Goal: Task Accomplishment & Management: Complete application form

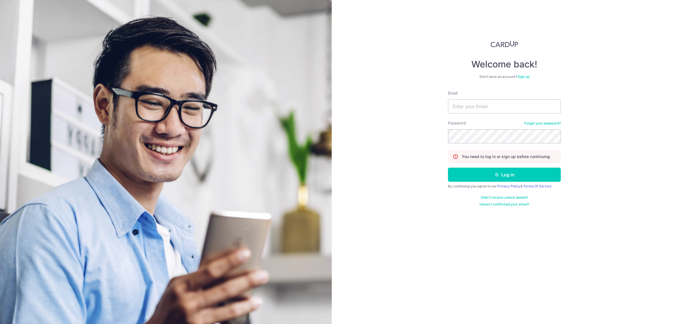
type input "sasbilling@seasonbus.com"
click at [448, 168] on button "Log in" at bounding box center [504, 175] width 113 height 14
click at [472, 169] on button "Log in" at bounding box center [504, 175] width 113 height 14
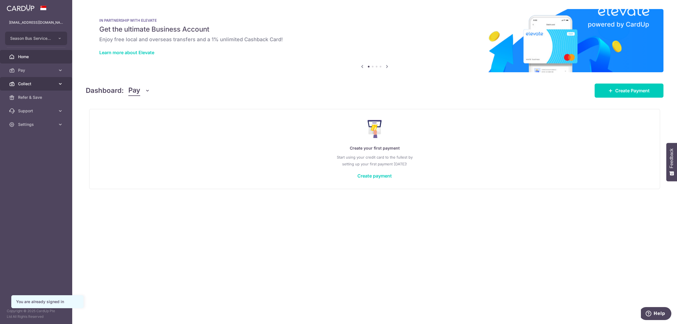
click at [37, 83] on span "Collect" at bounding box center [36, 84] width 37 height 6
click at [46, 126] on span "Payment Requests" at bounding box center [36, 125] width 37 height 6
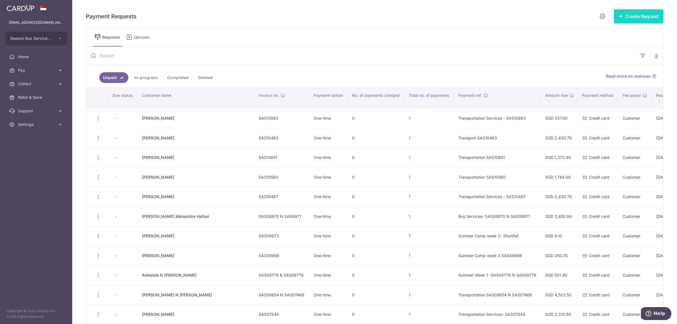
click at [641, 16] on button "Create Request" at bounding box center [639, 16] width 50 height 14
click at [621, 35] on span "Single Request" at bounding box center [630, 33] width 58 height 7
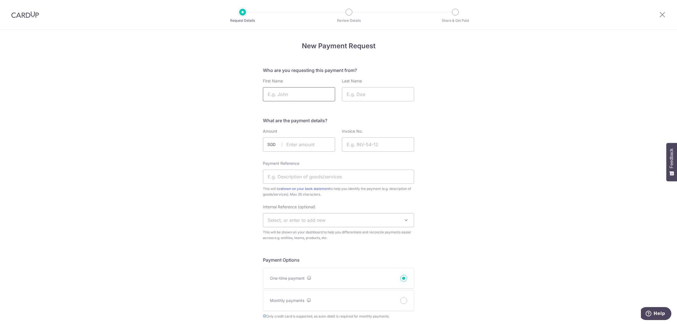
drag, startPoint x: 0, startPoint y: 0, endPoint x: 291, endPoint y: 91, distance: 304.7
click at [291, 91] on input "First Name" at bounding box center [299, 94] width 72 height 14
click at [305, 96] on input "First Name" at bounding box center [299, 94] width 72 height 14
paste input "JENKINS Eleanor"
drag, startPoint x: 311, startPoint y: 95, endPoint x: 289, endPoint y: 93, distance: 21.2
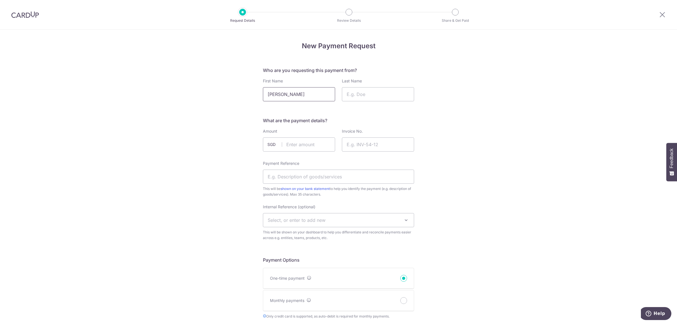
click at [288, 93] on input "JENKINS Eleanor" at bounding box center [299, 94] width 72 height 14
type input "JENKINS Eleanor"
click at [346, 90] on input "Last Name" at bounding box center [378, 94] width 72 height 14
paste input "JENKINS Eleanor"
drag, startPoint x: 365, startPoint y: 94, endPoint x: 297, endPoint y: 94, distance: 68.6
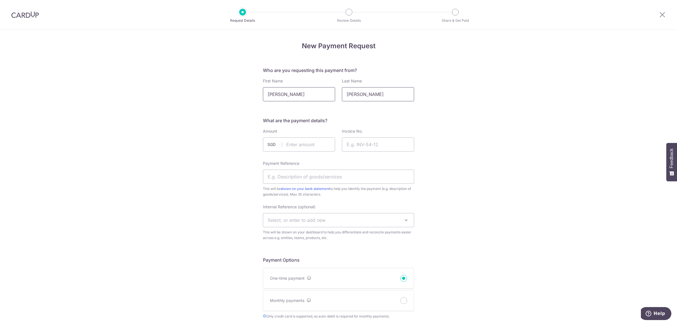
click at [297, 94] on div "First Name JENKINS Eleanor Last Name JENKINS Eleanor" at bounding box center [339, 89] width 158 height 23
type input "[PERSON_NAME]"
drag, startPoint x: 313, startPoint y: 95, endPoint x: 286, endPoint y: 92, distance: 27.0
click at [286, 92] on input "JENKINS Eleanor" at bounding box center [299, 94] width 72 height 14
type input "[PERSON_NAME]"
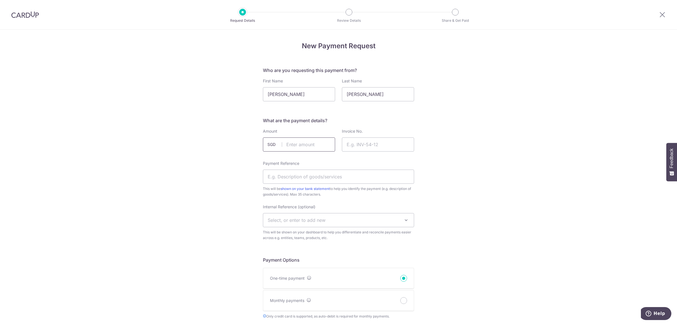
drag, startPoint x: 295, startPoint y: 142, endPoint x: 311, endPoint y: 133, distance: 18.0
click at [295, 142] on input "text" at bounding box center [299, 144] width 72 height 14
type input "210.73"
click at [369, 138] on input "Invoice No." at bounding box center [378, 144] width 72 height 14
click at [368, 139] on input "Invoice No." at bounding box center [378, 144] width 72 height 14
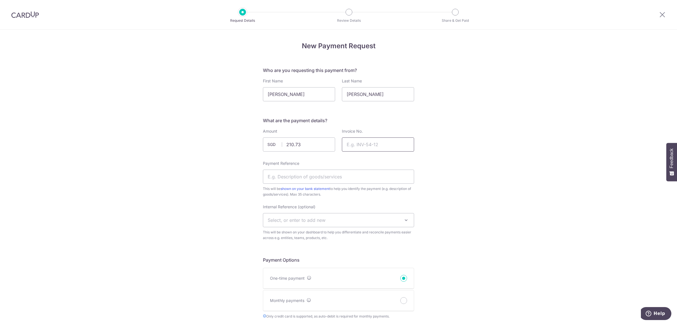
drag, startPoint x: 379, startPoint y: 137, endPoint x: 369, endPoint y: 146, distance: 13.7
click at [369, 146] on input "Invoice No." at bounding box center [378, 144] width 72 height 14
paste input "SAS07137"
type input "SAS07137"
click at [324, 176] on input "Payment Reference" at bounding box center [338, 177] width 151 height 14
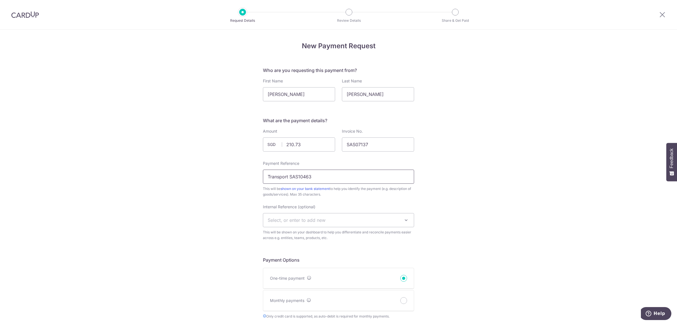
drag, startPoint x: 322, startPoint y: 177, endPoint x: 296, endPoint y: 176, distance: 26.2
click at [296, 176] on input "Transport SAS10463" at bounding box center [338, 177] width 151 height 14
click at [288, 175] on input "Transport SAS07137" at bounding box center [338, 177] width 151 height 14
type input "Transport EAA SAS07137"
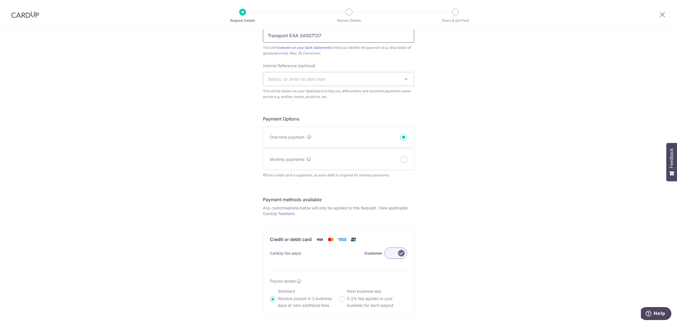
scroll to position [271, 0]
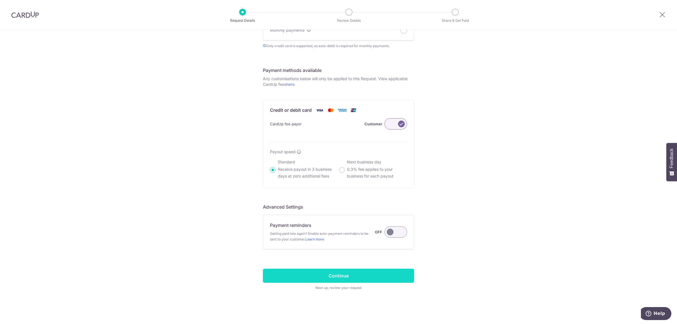
click at [322, 271] on input "Continue" at bounding box center [338, 276] width 151 height 14
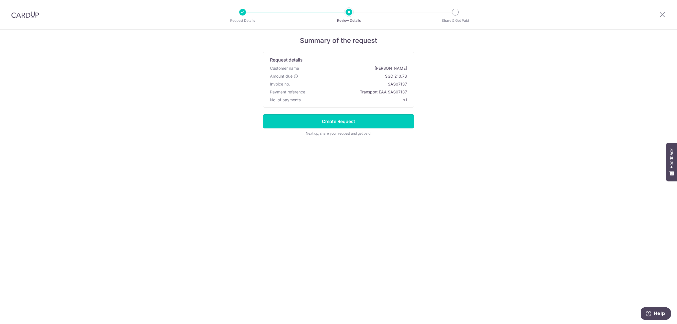
click at [361, 122] on input "Create Request" at bounding box center [338, 121] width 151 height 14
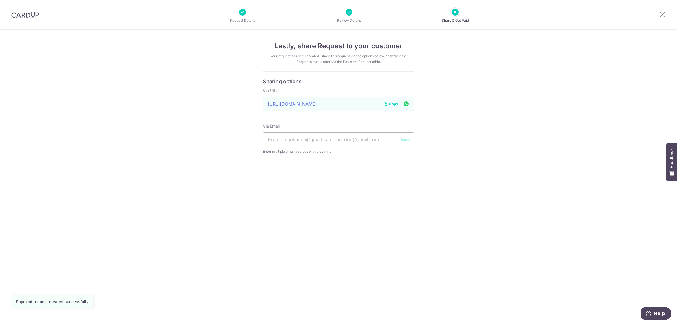
click at [395, 104] on span "Copy" at bounding box center [394, 104] width 10 height 6
